Goal: Information Seeking & Learning: Learn about a topic

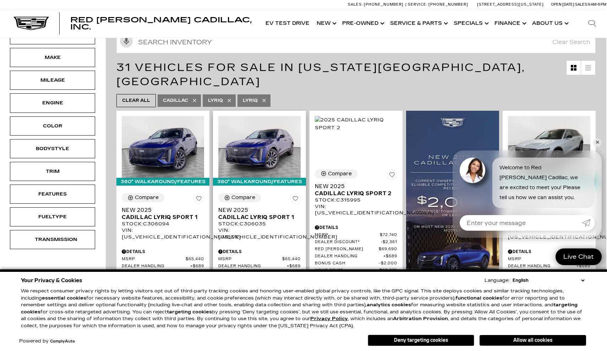
scroll to position [85, 1]
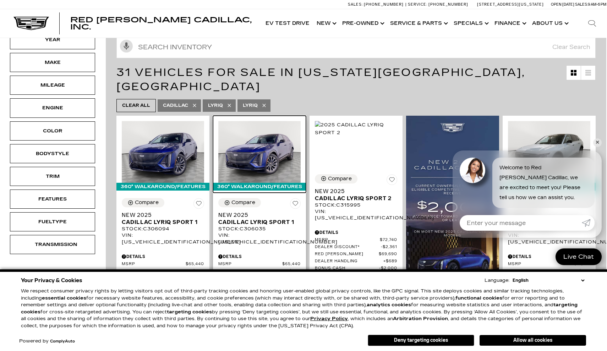
click at [268, 137] on img at bounding box center [259, 152] width 82 height 62
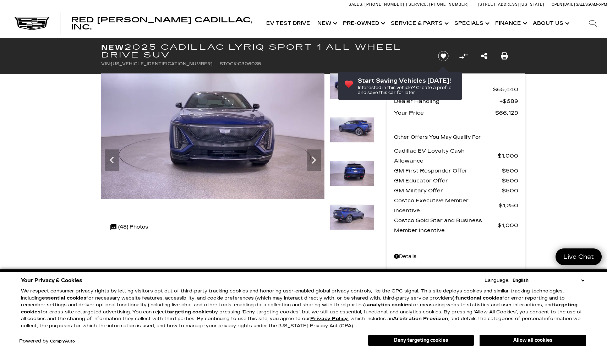
click at [327, 163] on div "360 WalkAround Powered By SpinCar" at bounding box center [237, 158] width 273 height 168
click at [320, 163] on icon "Next" at bounding box center [314, 160] width 14 height 14
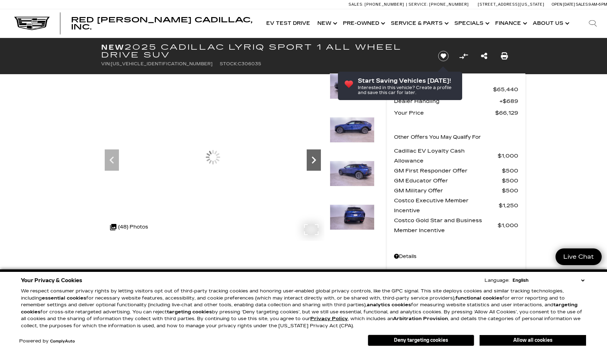
click at [320, 163] on icon "Next" at bounding box center [314, 160] width 14 height 14
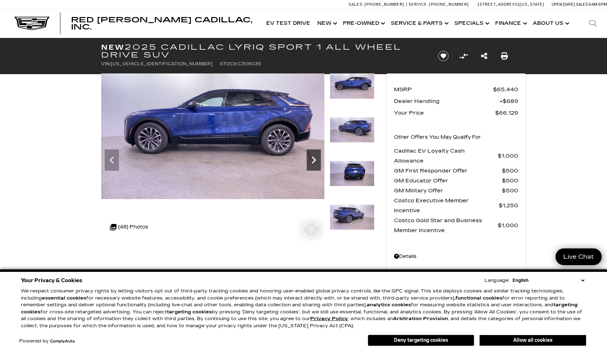
click at [320, 163] on icon "Next" at bounding box center [314, 160] width 14 height 14
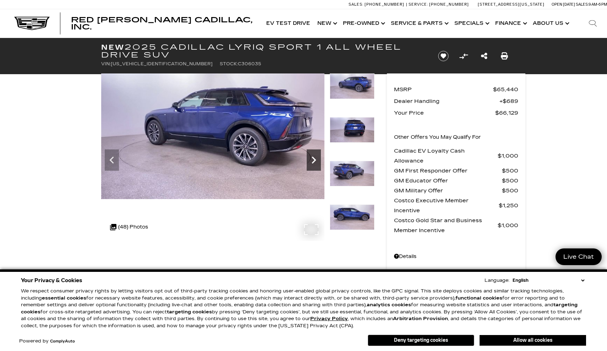
click at [320, 163] on icon "Next" at bounding box center [314, 160] width 14 height 14
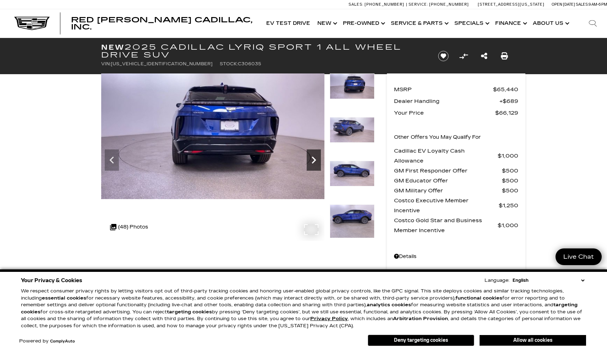
click at [320, 163] on icon "Next" at bounding box center [314, 160] width 14 height 14
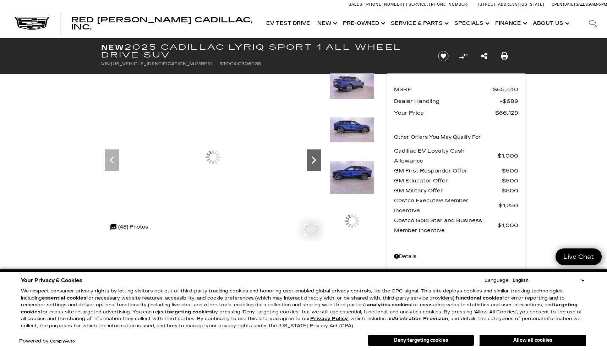
click at [320, 163] on icon "Next" at bounding box center [314, 160] width 14 height 14
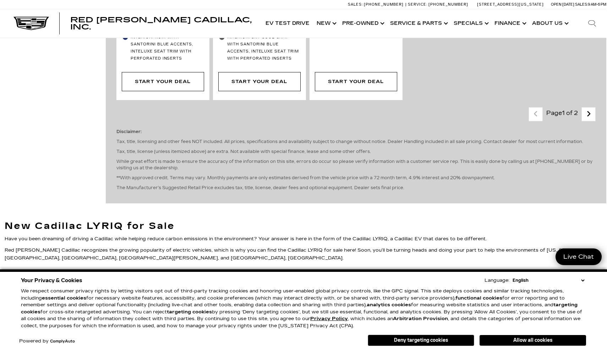
scroll to position [2029, 1]
